Goal: Task Accomplishment & Management: Complete application form

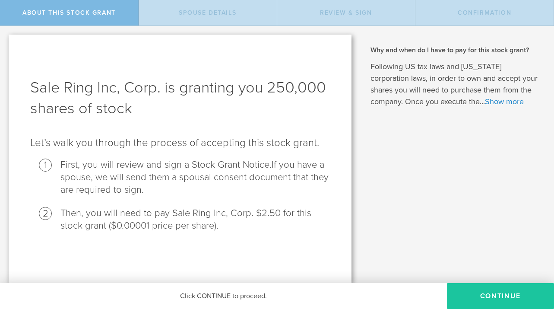
click at [488, 295] on button "CONTINUE" at bounding box center [500, 296] width 107 height 26
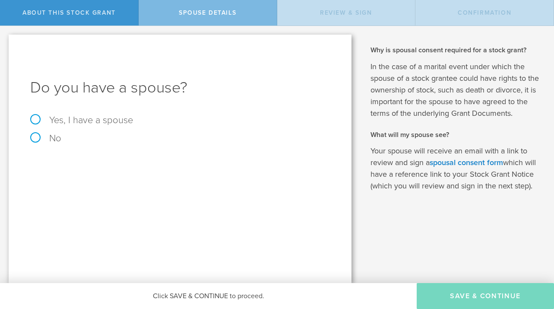
click at [52, 139] on label "No" at bounding box center [179, 137] width 299 height 9
click at [6, 40] on input "No" at bounding box center [3, 33] width 6 height 14
radio input "true"
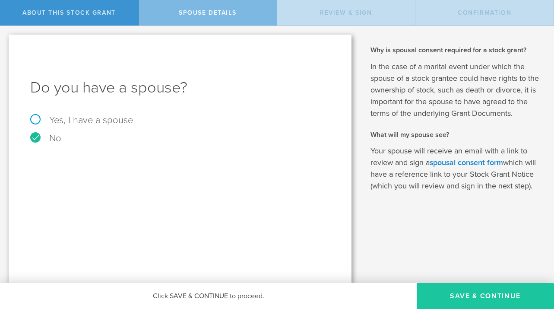
click at [479, 292] on button "Save & Continue" at bounding box center [484, 296] width 137 height 26
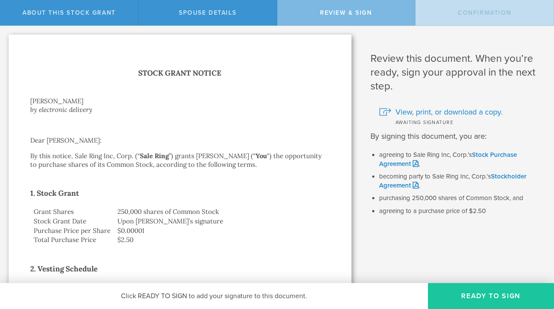
click at [478, 296] on button "Ready to Sign" at bounding box center [491, 296] width 126 height 26
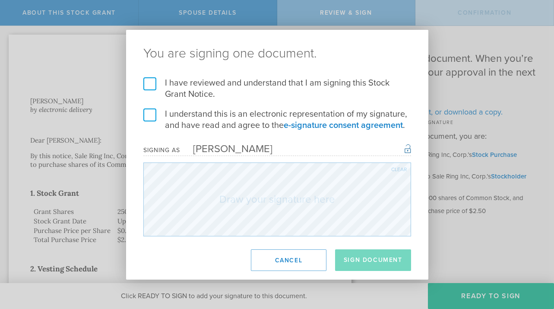
click at [144, 82] on label "I have reviewed and understand that I am signing this Stock Grant Notice." at bounding box center [277, 88] width 268 height 22
click at [0, 0] on input "I have reviewed and understand that I am signing this Stock Grant Notice." at bounding box center [0, 0] width 0 height 0
click at [152, 118] on label "I understand this is an electronic representation of my signature, and have rea…" at bounding box center [277, 119] width 268 height 22
click at [0, 0] on input "I understand this is an electronic representation of my signature, and have rea…" at bounding box center [0, 0] width 0 height 0
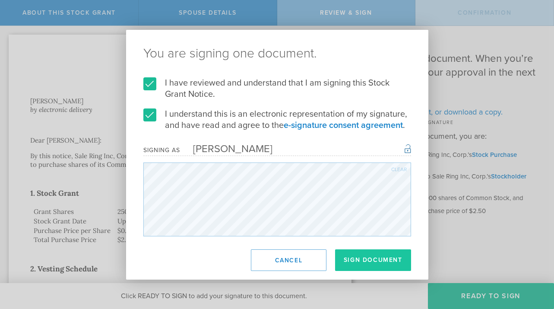
click at [398, 250] on button "Sign Document" at bounding box center [373, 260] width 76 height 22
